Goal: Check status: Check status

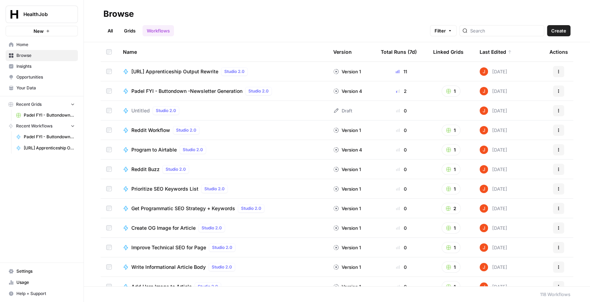
click at [204, 71] on span "[URL] Apprenticeship Output Rewrite" at bounding box center [174, 71] width 87 height 7
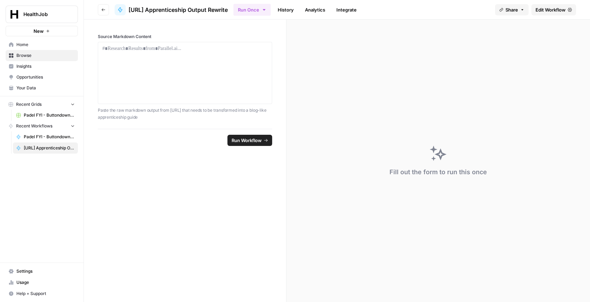
click at [298, 10] on link "History" at bounding box center [285, 9] width 24 height 11
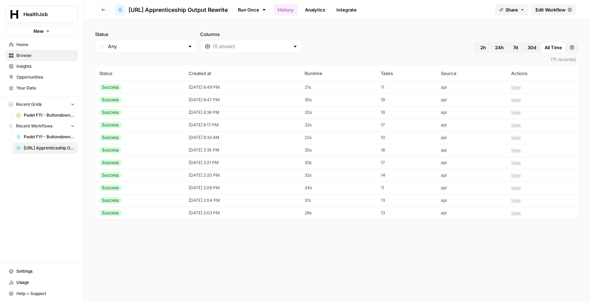
click at [216, 87] on td "[DATE] 8:49 PM" at bounding box center [242, 87] width 116 height 13
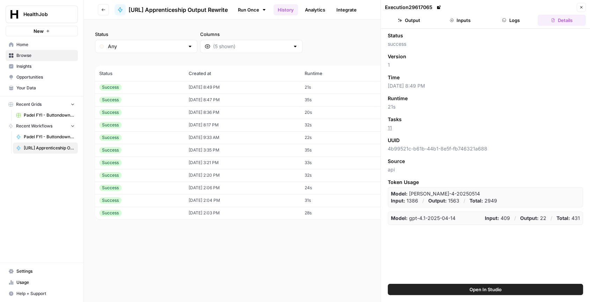
click at [408, 20] on button "Output" at bounding box center [409, 20] width 48 height 11
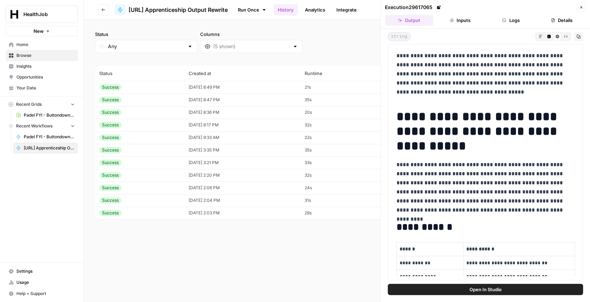
click at [564, 36] on icon "button" at bounding box center [565, 37] width 4 height 4
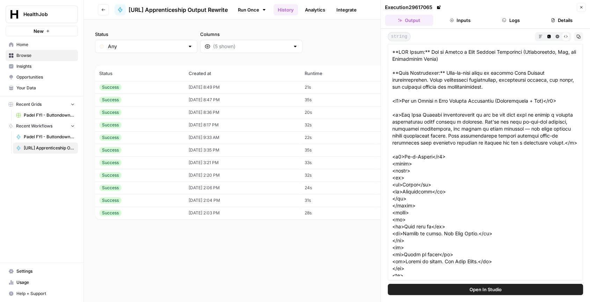
click at [580, 36] on icon "button" at bounding box center [578, 37] width 4 height 4
click at [539, 37] on icon "button" at bounding box center [540, 37] width 4 height 4
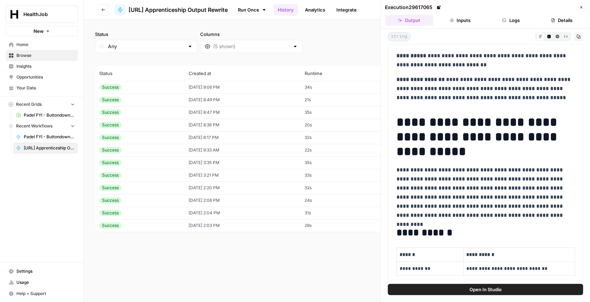
click at [412, 20] on button "Output" at bounding box center [409, 20] width 48 height 11
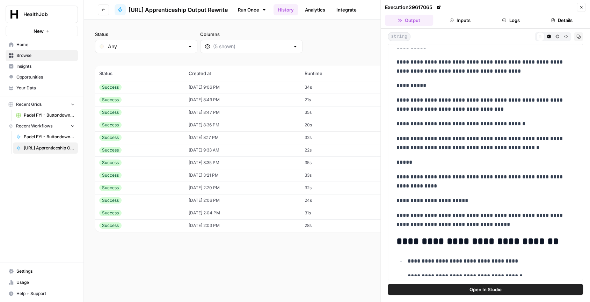
scroll to position [1138, 0]
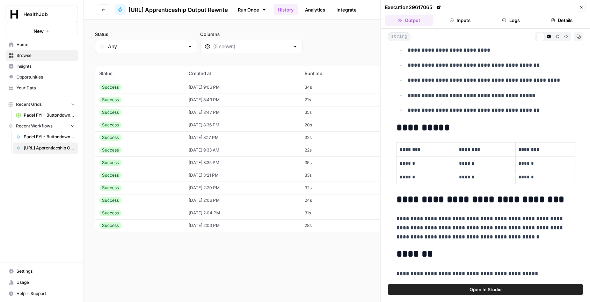
click at [508, 20] on button "Logs" at bounding box center [511, 20] width 48 height 11
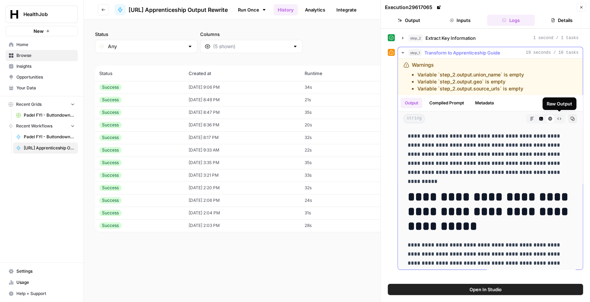
click at [562, 118] on button "Raw Output" at bounding box center [558, 118] width 9 height 9
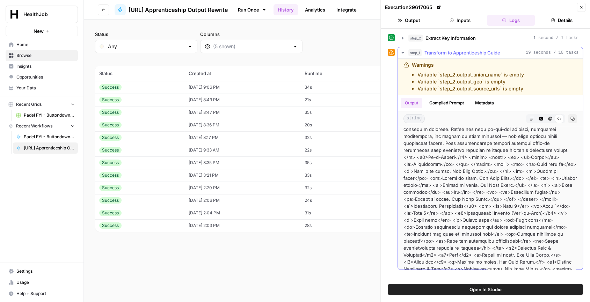
scroll to position [0, 0]
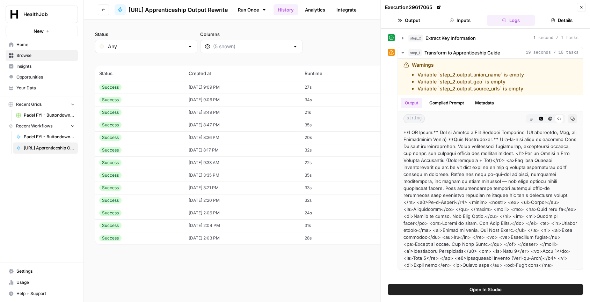
click at [104, 8] on icon "button" at bounding box center [103, 10] width 4 height 4
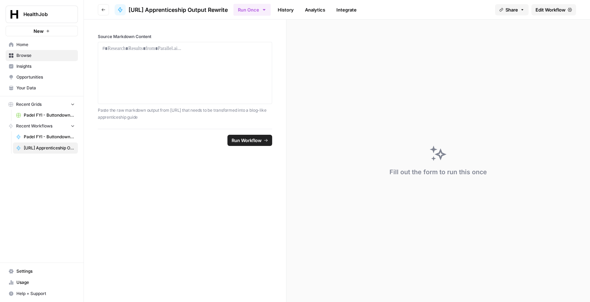
click at [567, 9] on icon at bounding box center [569, 10] width 4 height 4
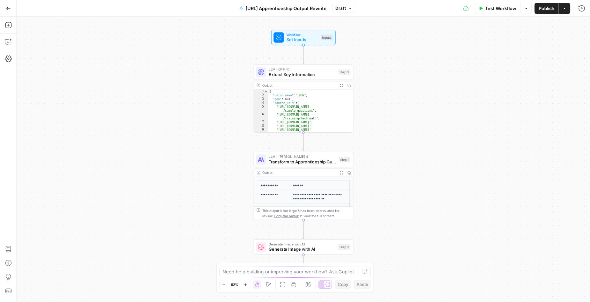
scroll to position [147, 0]
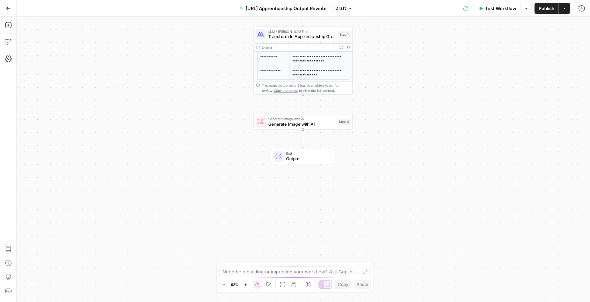
click at [296, 159] on span "Output" at bounding box center [308, 158] width 44 height 6
click at [316, 112] on button "Delete step" at bounding box center [313, 110] width 8 height 8
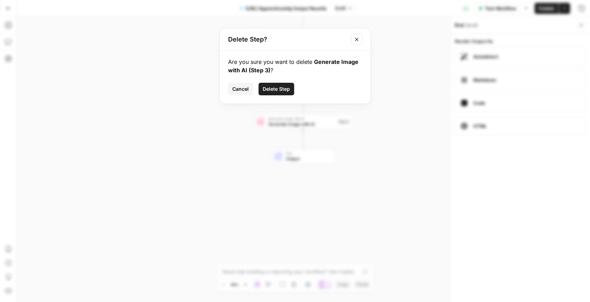
click at [287, 92] on button "Delete Step" at bounding box center [276, 89] width 36 height 13
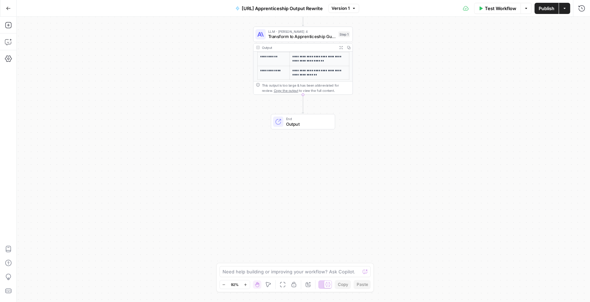
click at [317, 69] on p "**********" at bounding box center [319, 73] width 54 height 8
click at [316, 37] on span "Transform to Apprenticeship Guide" at bounding box center [301, 36] width 67 height 6
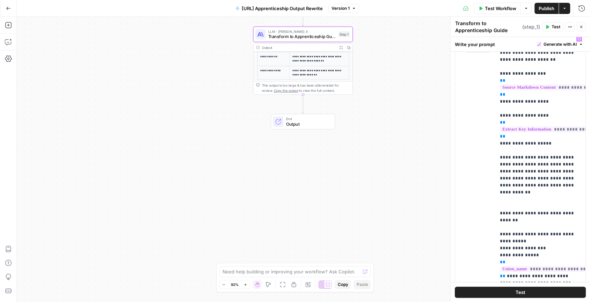
scroll to position [0, 0]
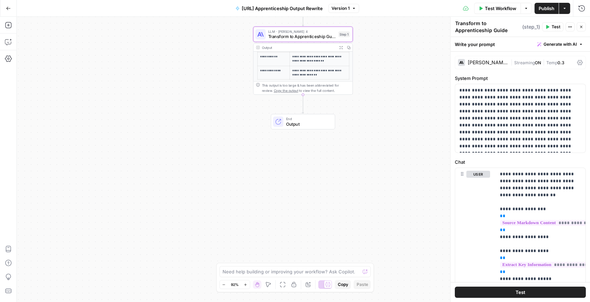
click at [581, 60] on icon at bounding box center [580, 63] width 6 height 6
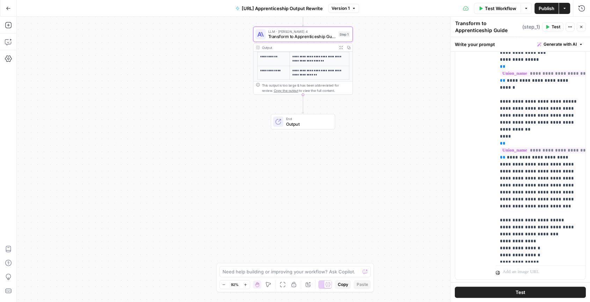
scroll to position [301, 0]
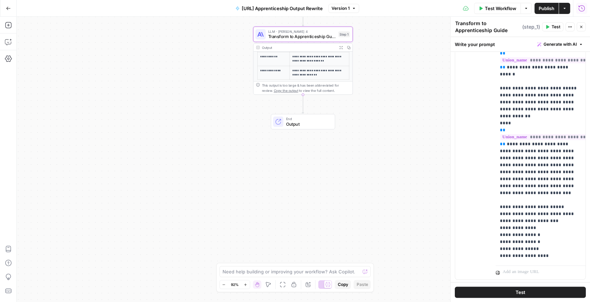
click at [580, 9] on icon "button" at bounding box center [581, 8] width 7 height 7
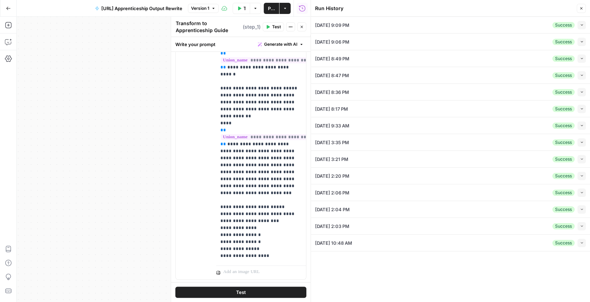
click at [492, 27] on div "[DATE] 9:09 PM Success Collapse" at bounding box center [450, 25] width 271 height 16
click at [583, 25] on icon "button" at bounding box center [581, 25] width 4 height 4
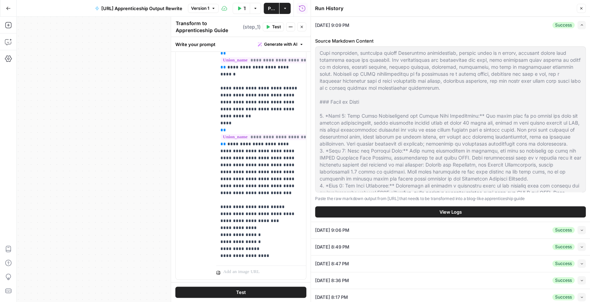
scroll to position [0, 0]
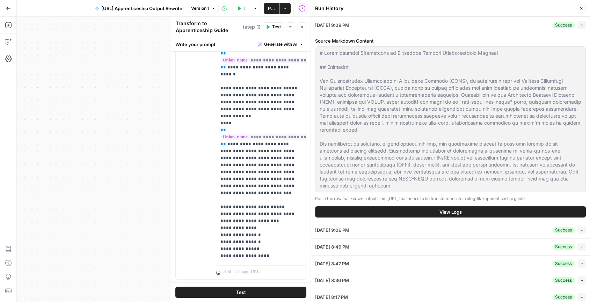
click at [524, 210] on button "View Logs" at bounding box center [450, 211] width 271 height 11
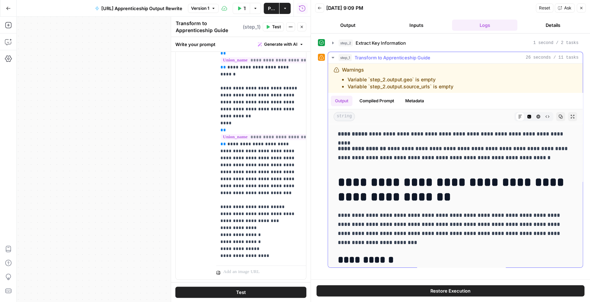
click at [333, 57] on icon "button" at bounding box center [332, 57] width 2 height 1
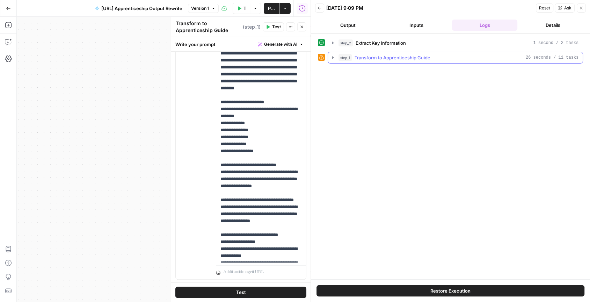
click at [333, 57] on icon "button" at bounding box center [332, 57] width 1 height 2
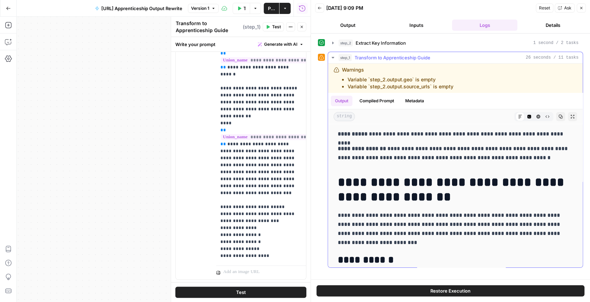
click at [333, 57] on icon "button" at bounding box center [332, 57] width 2 height 1
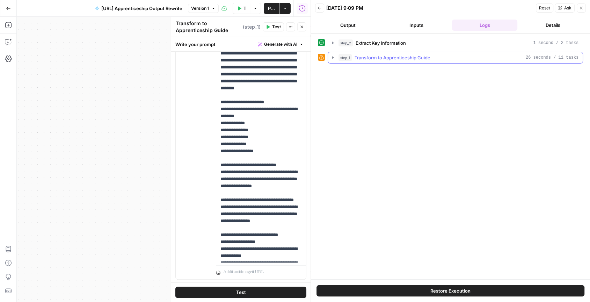
click at [333, 57] on icon "button" at bounding box center [333, 57] width 2 height 3
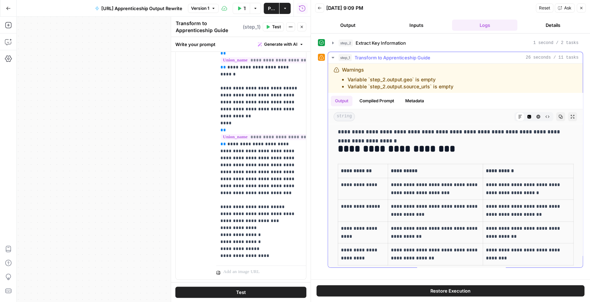
scroll to position [643, 0]
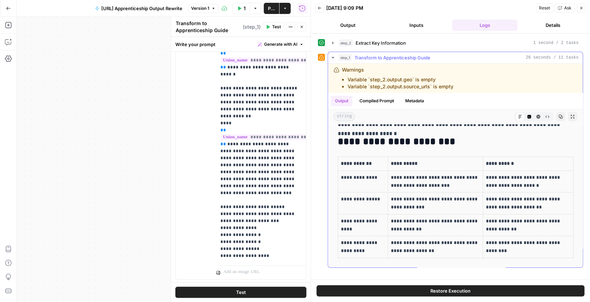
click at [380, 102] on button "Compiled Prompt" at bounding box center [376, 101] width 43 height 10
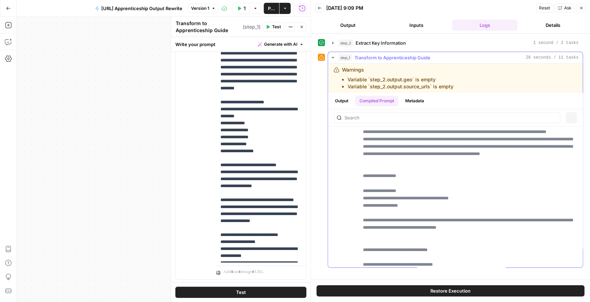
scroll to position [0, 0]
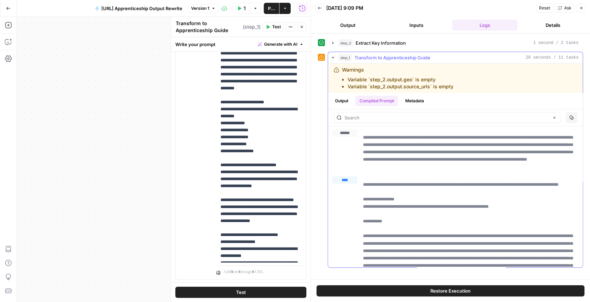
click at [347, 97] on button "Output" at bounding box center [342, 101] width 22 height 10
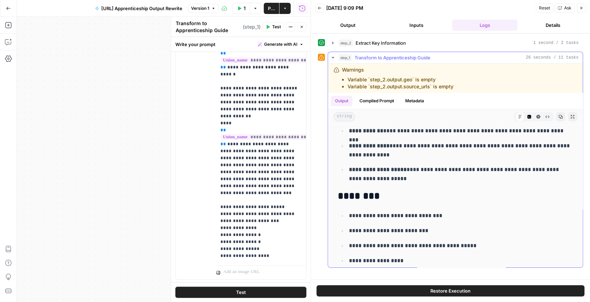
scroll to position [821, 0]
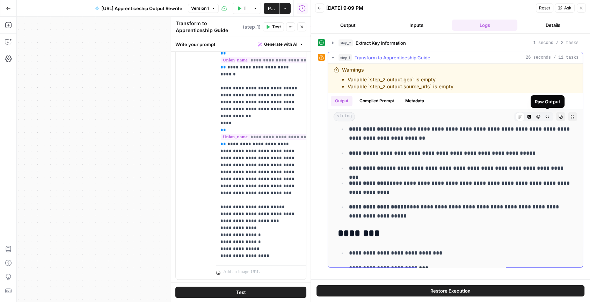
click at [545, 114] on icon "button" at bounding box center [547, 116] width 4 height 4
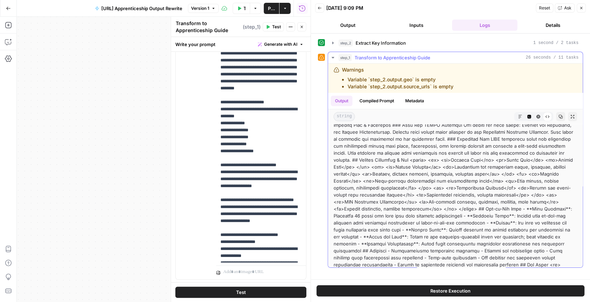
scroll to position [177, 0]
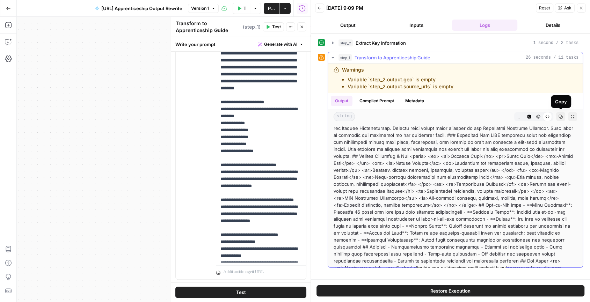
click at [562, 117] on icon "button" at bounding box center [561, 117] width 4 height 4
